Goal: Information Seeking & Learning: Learn about a topic

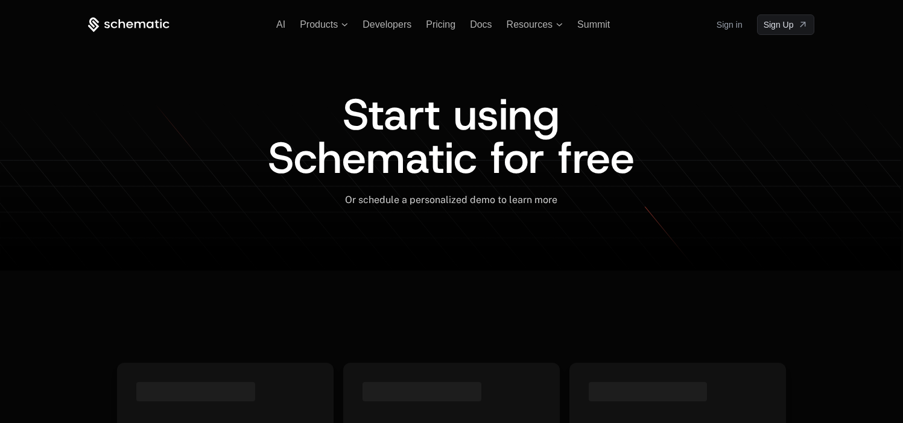
click at [733, 33] on link "Sign in" at bounding box center [730, 24] width 26 height 19
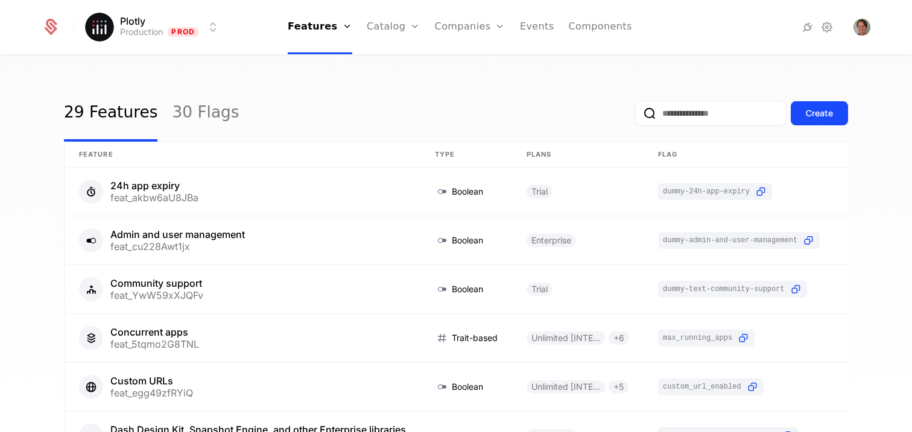
click at [537, 28] on link "Events" at bounding box center [537, 27] width 34 height 54
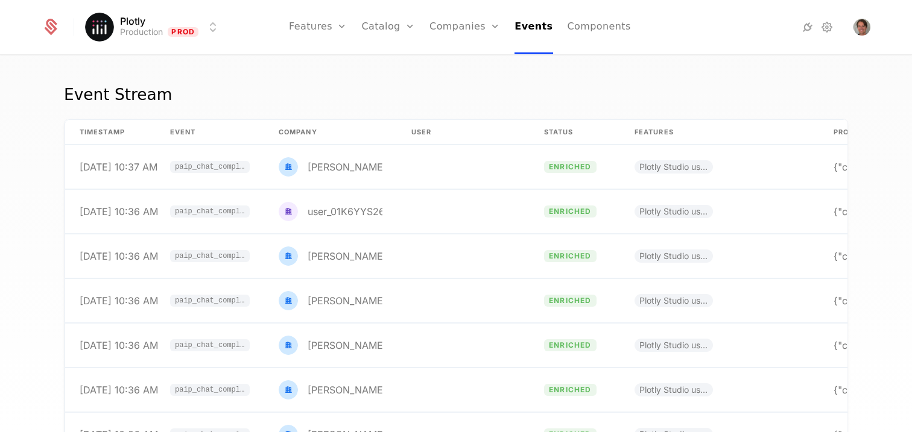
click at [380, 29] on link "Catalog" at bounding box center [388, 27] width 54 height 54
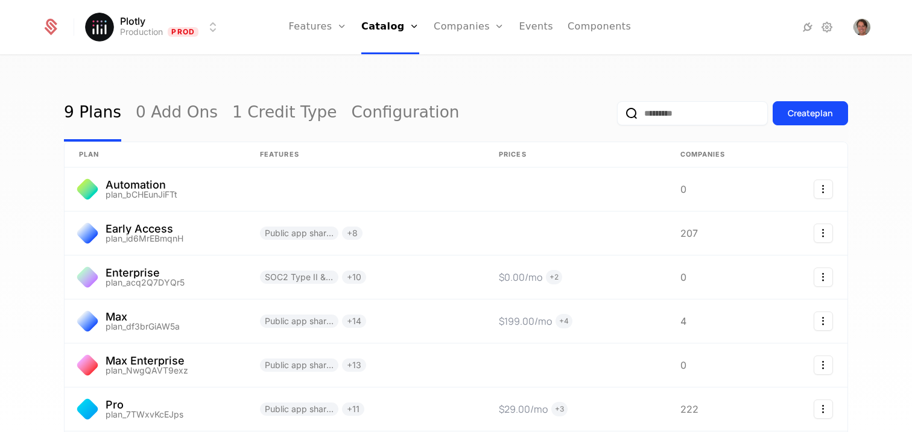
click at [388, 64] on link "Plans" at bounding box center [407, 59] width 62 height 10
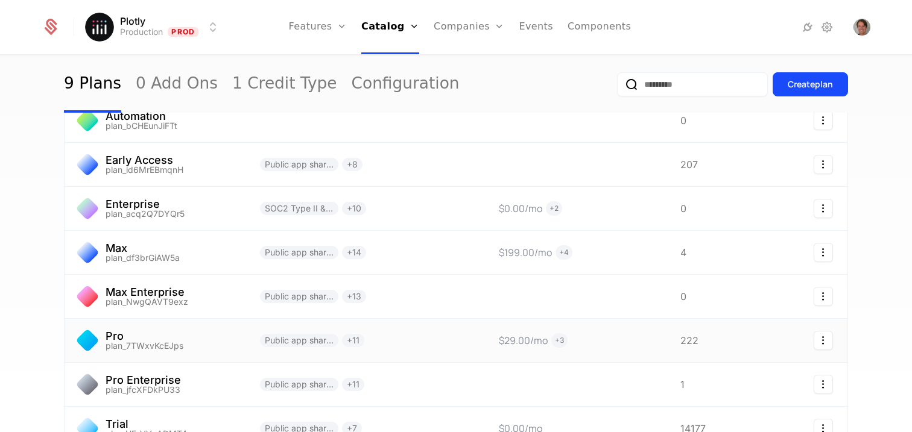
scroll to position [69, 0]
click at [212, 335] on link at bounding box center [155, 340] width 181 height 43
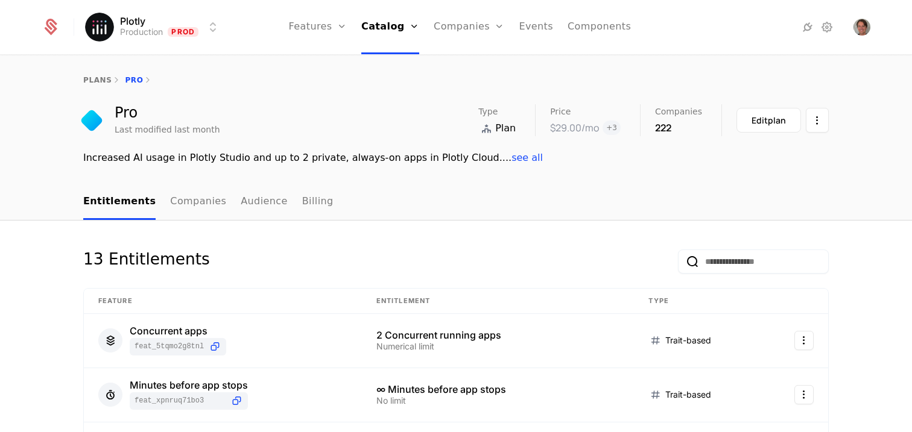
click at [174, 210] on link "Companies" at bounding box center [198, 203] width 56 height 36
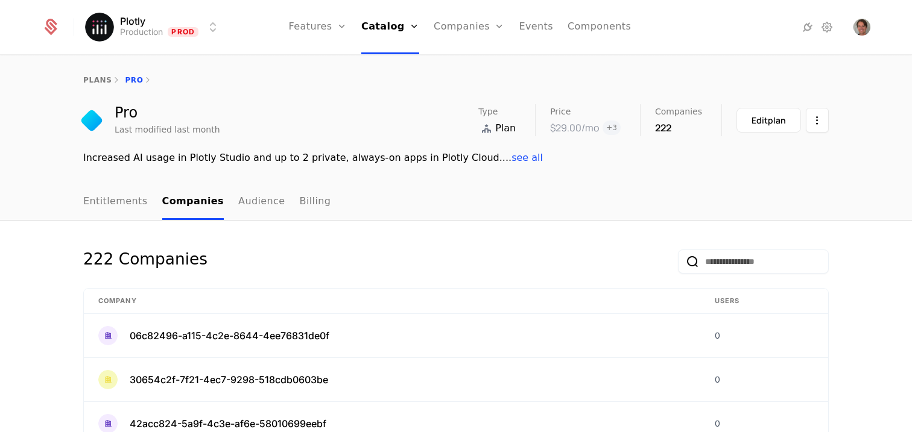
click at [352, 117] on div "Pro Last modified last month Type Plan Price $29.00 /mo + 3 Companies 222 Edit …" at bounding box center [455, 120] width 745 height 32
click at [98, 82] on link "plans" at bounding box center [97, 80] width 28 height 8
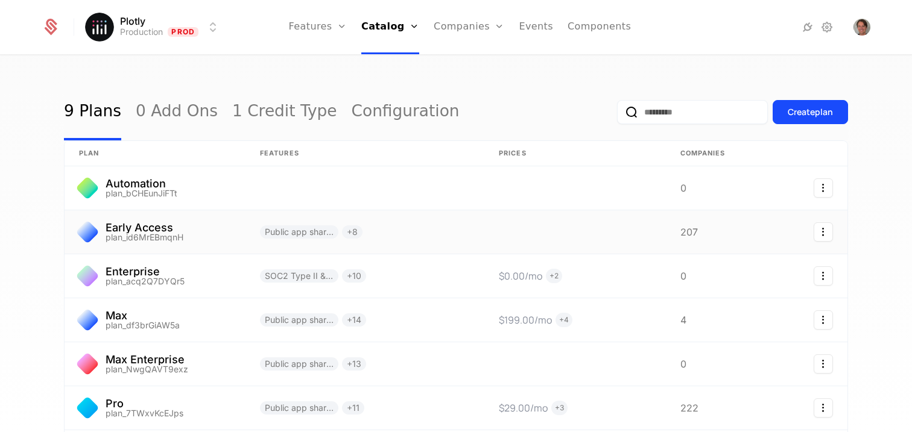
scroll to position [2, 0]
click at [402, 323] on link at bounding box center [364, 318] width 239 height 43
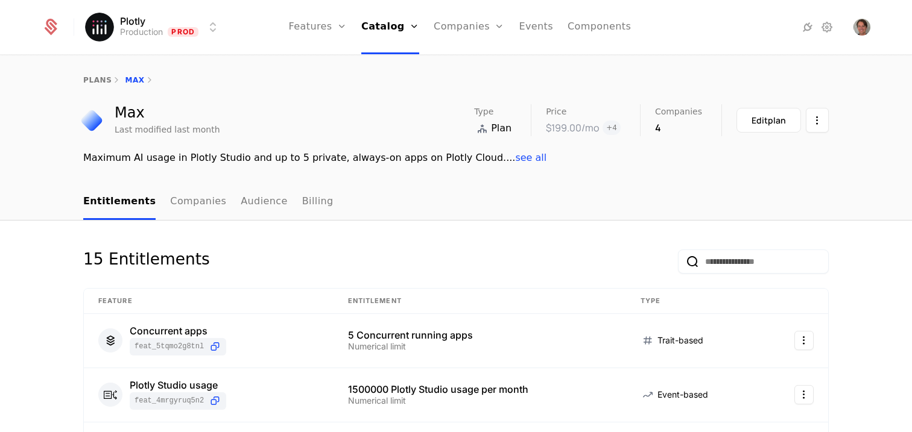
click at [192, 194] on link "Companies" at bounding box center [198, 203] width 56 height 36
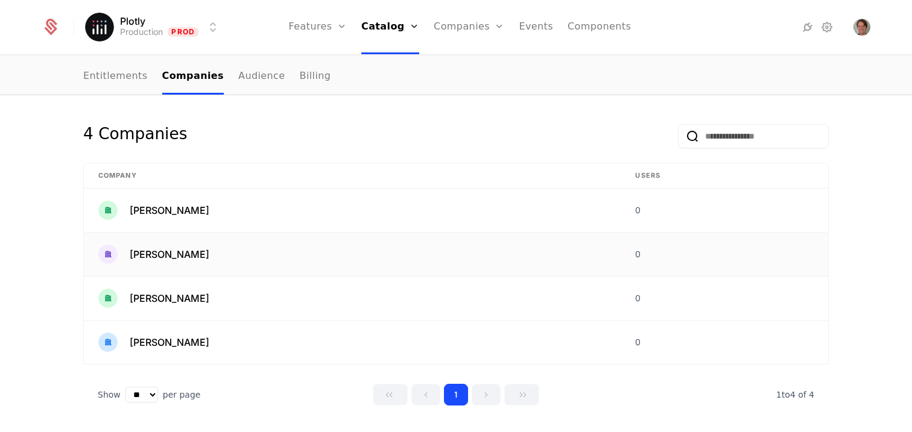
scroll to position [128, 0]
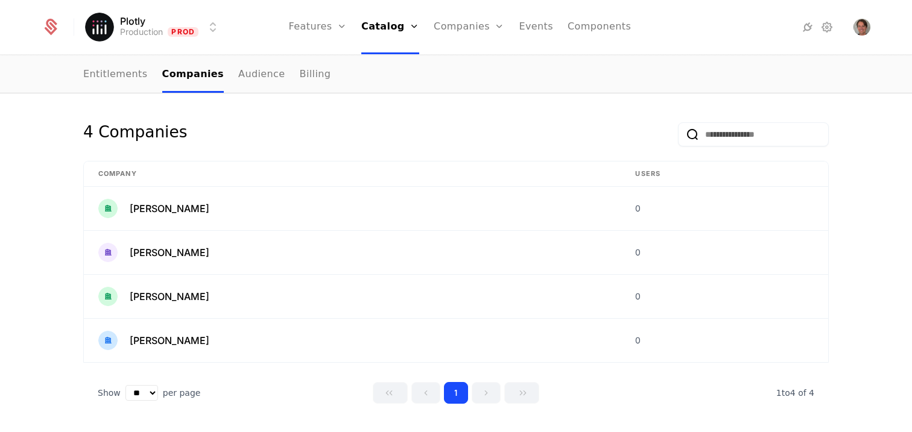
click at [533, 36] on link "Events" at bounding box center [536, 27] width 34 height 54
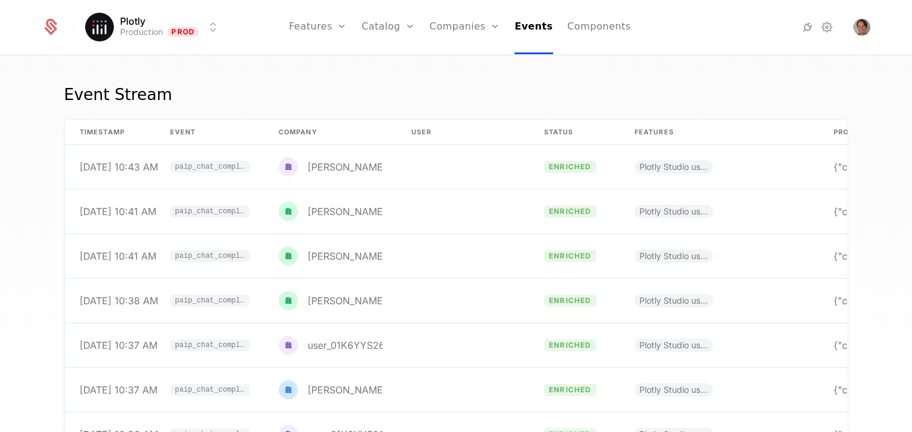
click at [180, 135] on th "Event" at bounding box center [210, 132] width 109 height 25
click at [388, 64] on link "Plans" at bounding box center [407, 59] width 62 height 10
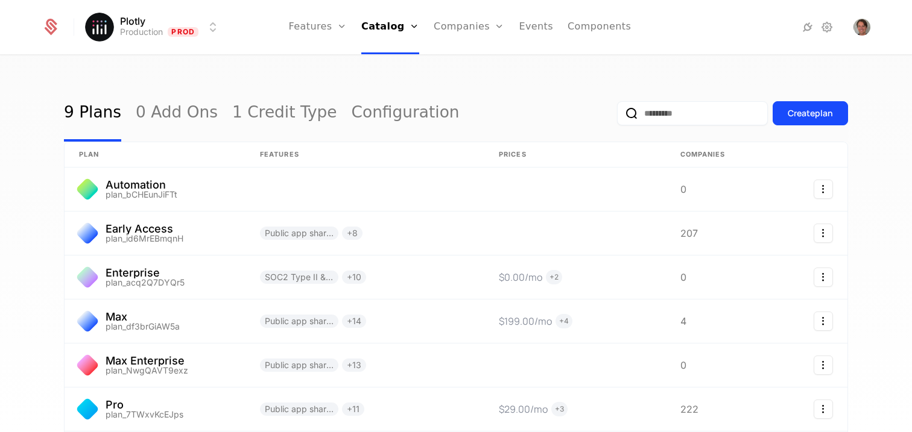
click at [390, 76] on div "9 Plans 0 Add Ons 1 Credit Type Configuration Create plan plan Features Prices …" at bounding box center [456, 248] width 912 height 384
click at [595, 70] on div "9 Plans 0 Add Ons 1 Credit Type Configuration Create plan plan Features Prices …" at bounding box center [456, 248] width 912 height 384
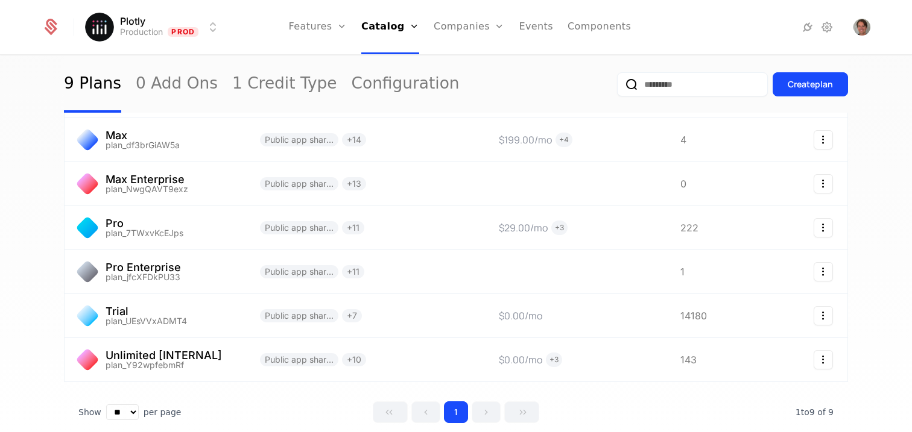
scroll to position [181, 0]
click at [33, 293] on div "9 Plans 0 Add Ons 1 Credit Type Configuration Create plan plan Features Prices …" at bounding box center [456, 248] width 912 height 384
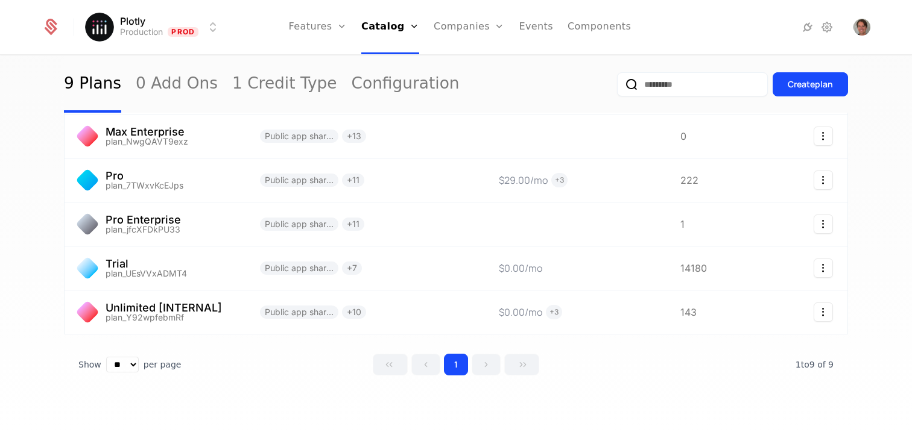
scroll to position [233, 0]
